Goal: Connect with others: Establish contact or relationships with other users

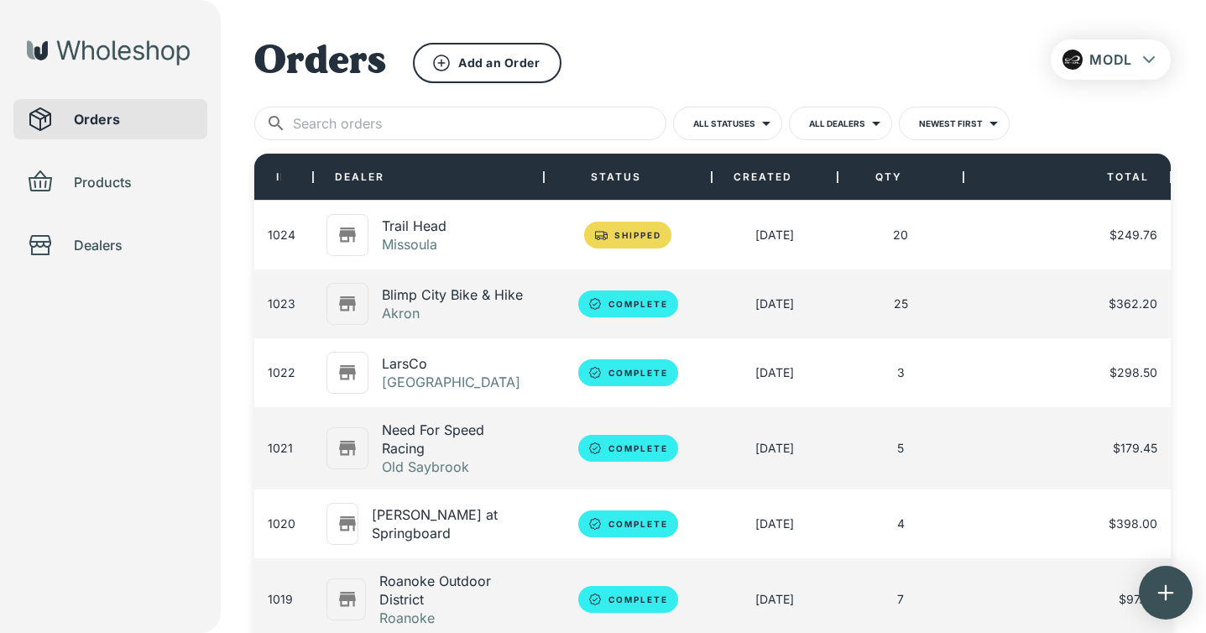
click at [102, 247] on span "Dealers" at bounding box center [134, 245] width 120 height 20
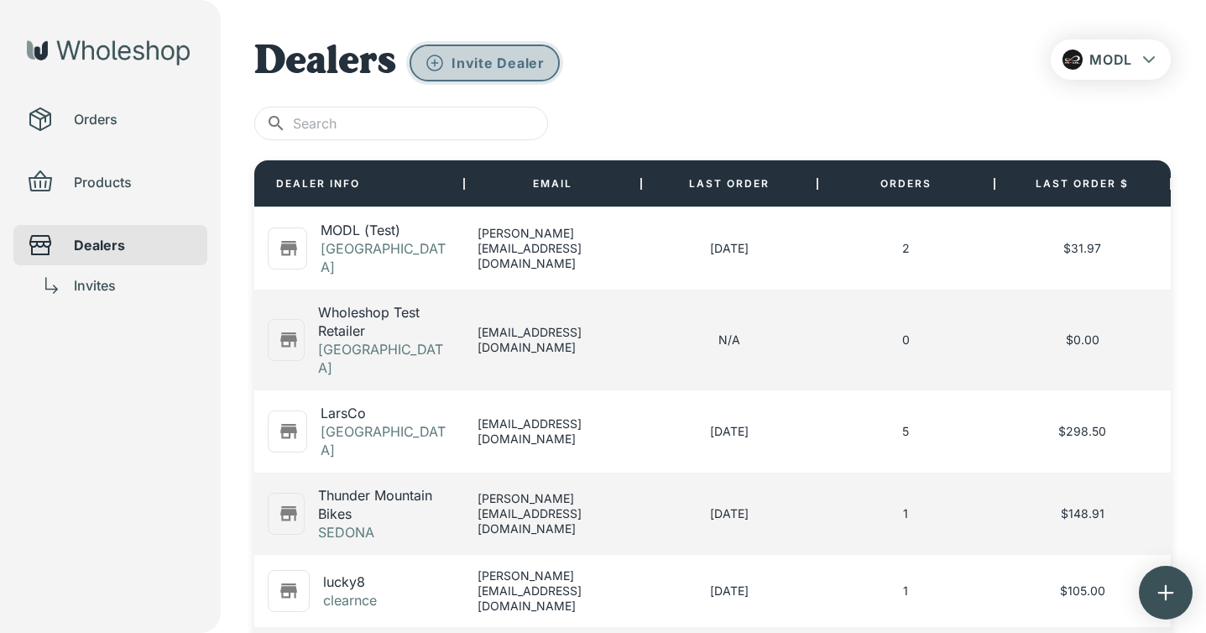
click at [530, 60] on p "Invite Dealer" at bounding box center [498, 63] width 93 height 18
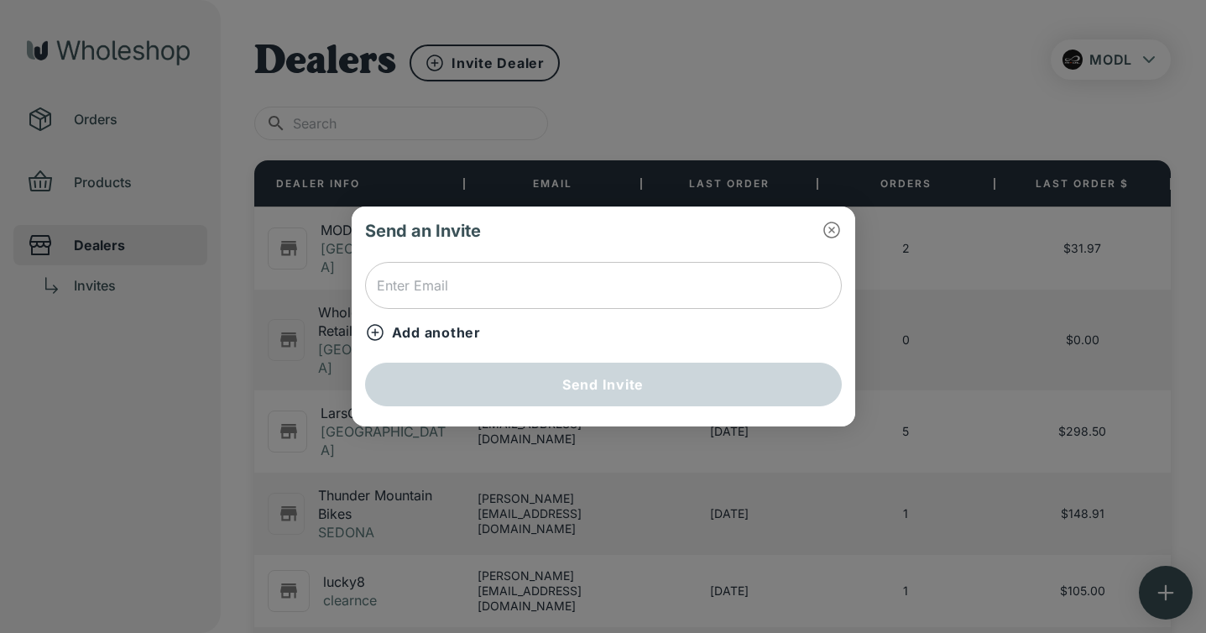
click at [535, 295] on input "text" at bounding box center [603, 285] width 477 height 47
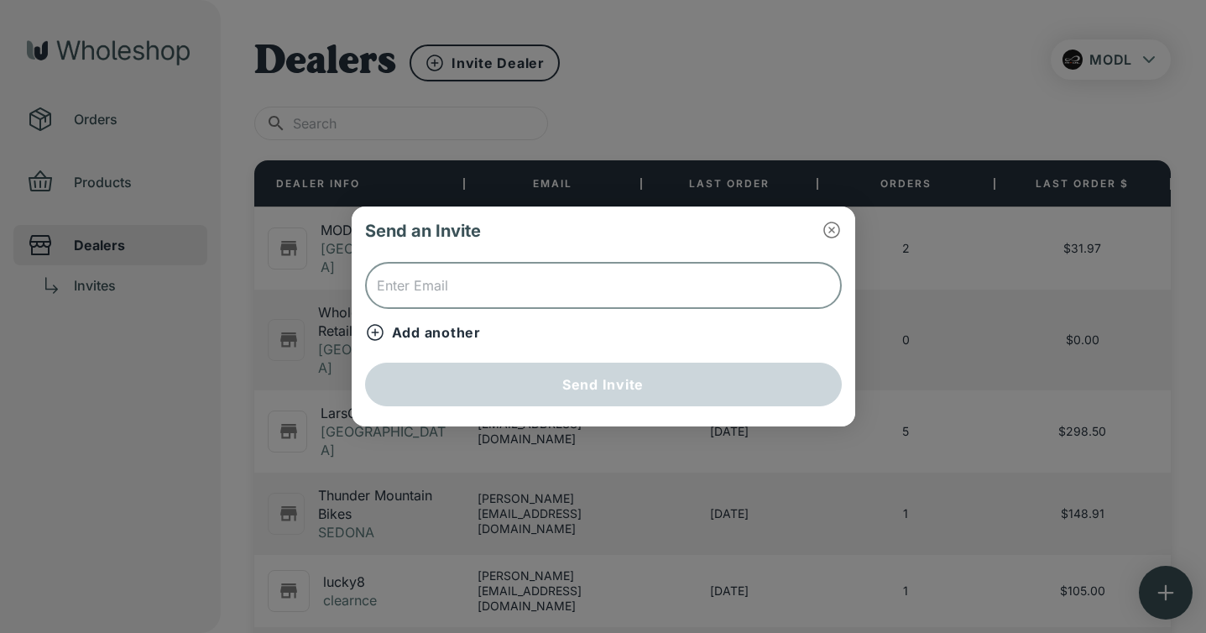
paste input "[EMAIL_ADDRESS][DOMAIN_NAME]"
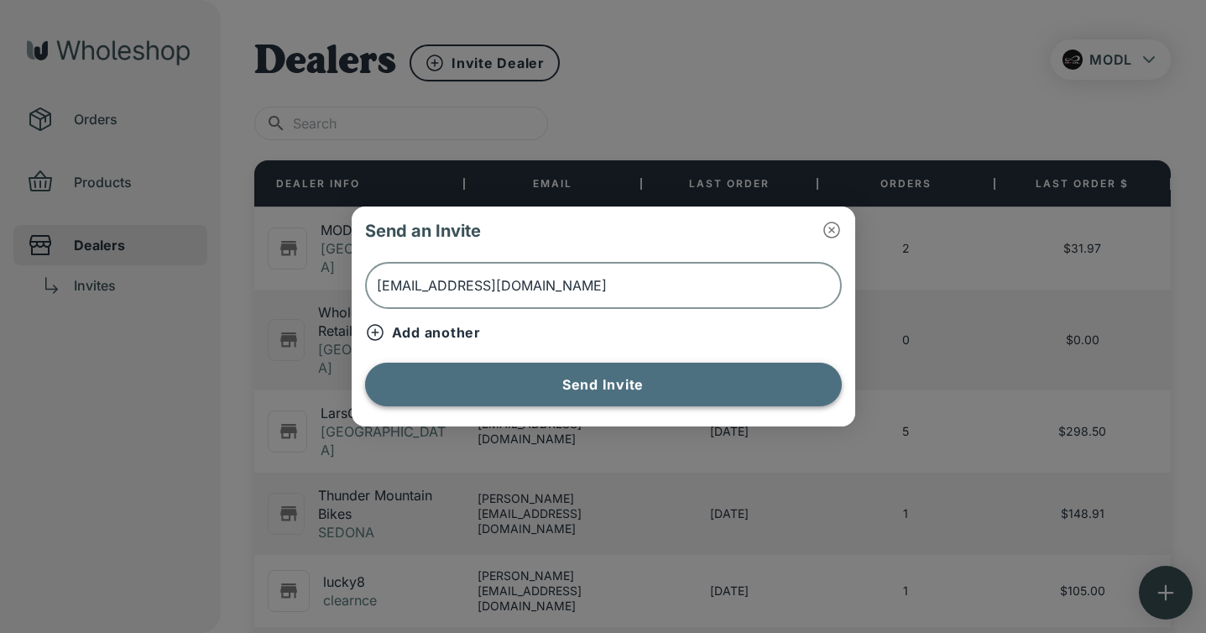
type input "[EMAIL_ADDRESS][DOMAIN_NAME]"
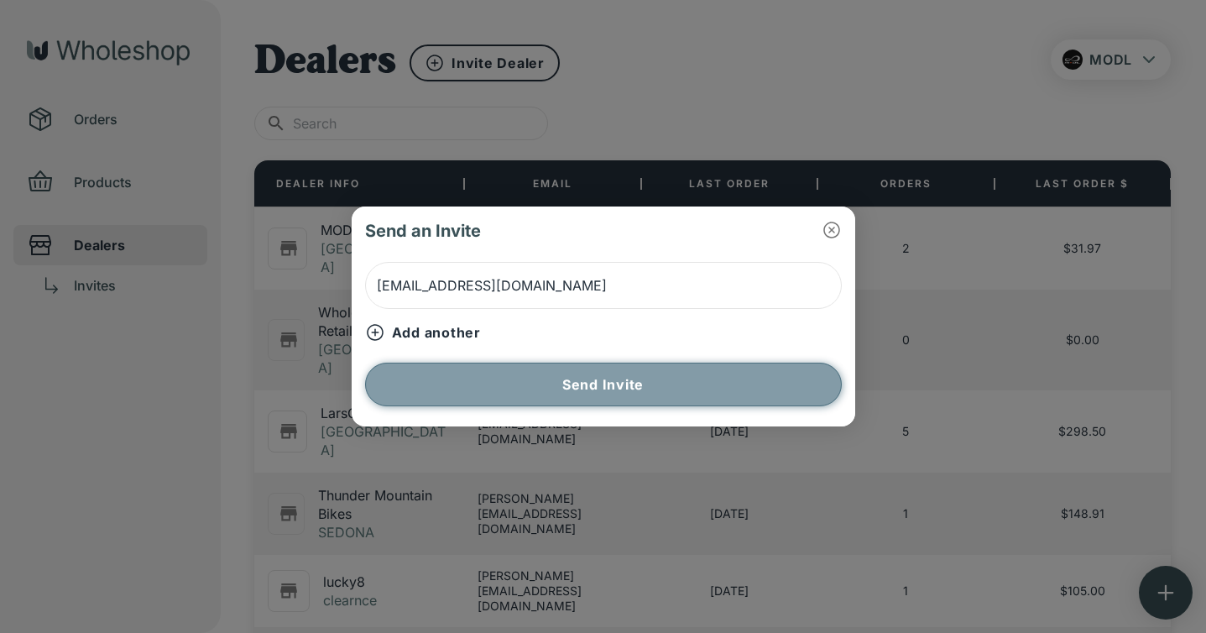
click at [550, 378] on button "Send Invite" at bounding box center [603, 385] width 477 height 44
